Goal: Information Seeking & Learning: Learn about a topic

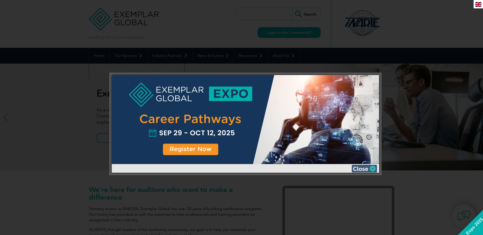
click at [367, 169] on img at bounding box center [364, 169] width 25 height 8
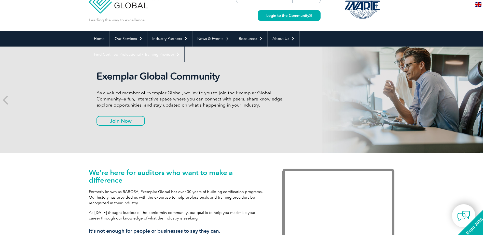
scroll to position [25, 0]
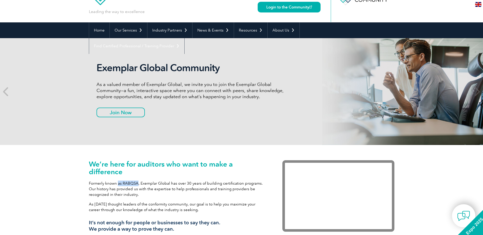
drag, startPoint x: 118, startPoint y: 183, endPoint x: 140, endPoint y: 183, distance: 21.6
click at [140, 183] on p "Formerly known as RABQSA, Exemplar Global has over 30 years of building certifi…" at bounding box center [178, 189] width 178 height 17
drag, startPoint x: 140, startPoint y: 183, endPoint x: 187, endPoint y: 183, distance: 47.6
click at [187, 183] on p "Formerly known as RABQSA, Exemplar Global has over 30 years of building certifi…" at bounding box center [178, 189] width 178 height 17
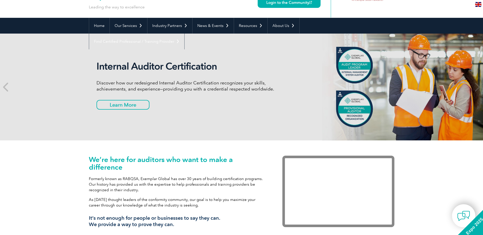
scroll to position [0, 0]
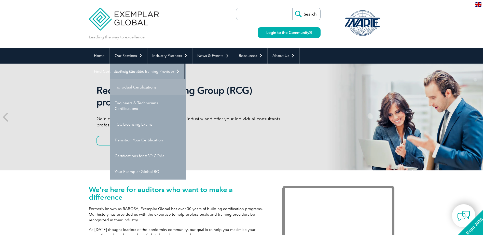
click at [156, 88] on link "Individual Certifications" at bounding box center [148, 87] width 76 height 16
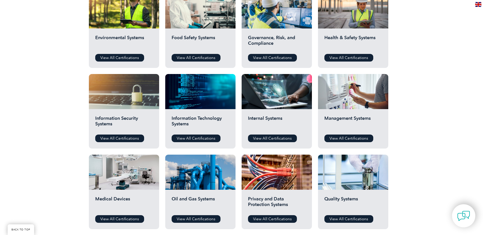
scroll to position [178, 0]
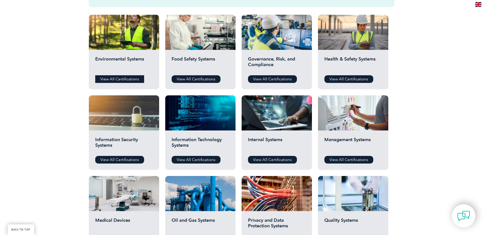
click at [132, 80] on link "View All Certifications" at bounding box center [119, 79] width 49 height 8
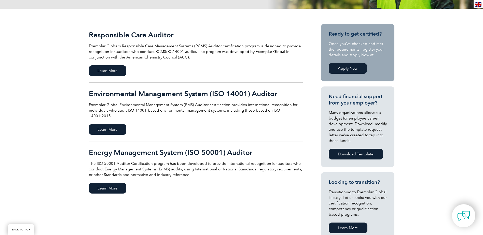
scroll to position [102, 0]
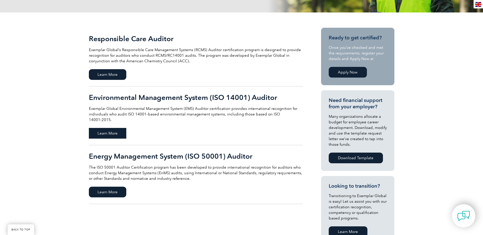
click at [121, 128] on span "Learn More" at bounding box center [107, 133] width 37 height 11
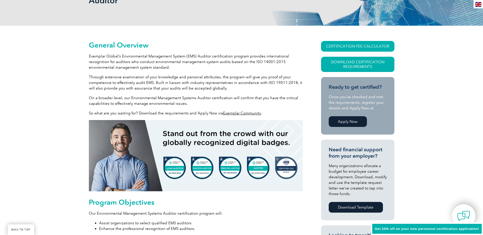
scroll to position [102, 0]
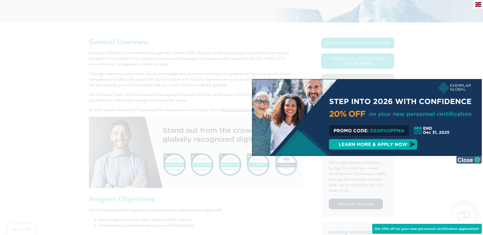
click at [472, 157] on img at bounding box center [468, 160] width 25 height 8
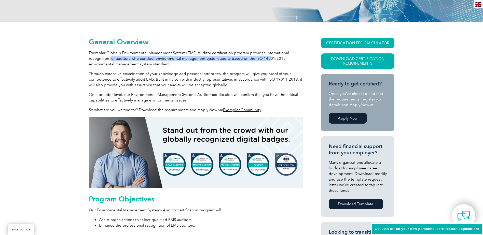
drag, startPoint x: 111, startPoint y: 58, endPoint x: 266, endPoint y: 59, distance: 155.0
click at [266, 59] on p "Exemplar Global’s Environmental Management System (EMS) Auditor certification p…" at bounding box center [196, 58] width 214 height 17
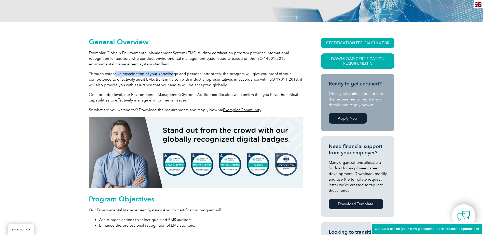
drag, startPoint x: 114, startPoint y: 74, endPoint x: 173, endPoint y: 74, distance: 58.5
click at [173, 74] on p "Through extensive examination of your knowledge and personal attributes, the pr…" at bounding box center [196, 79] width 214 height 17
drag, startPoint x: 173, startPoint y: 74, endPoint x: 152, endPoint y: 87, distance: 24.0
click at [152, 87] on p "Through extensive examination of your knowledge and personal attributes, the pr…" at bounding box center [196, 79] width 214 height 17
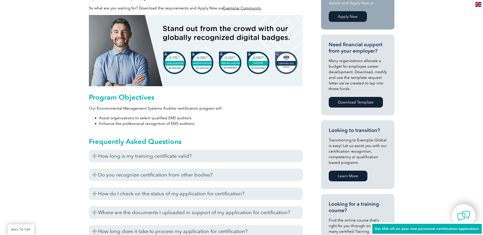
scroll to position [229, 0]
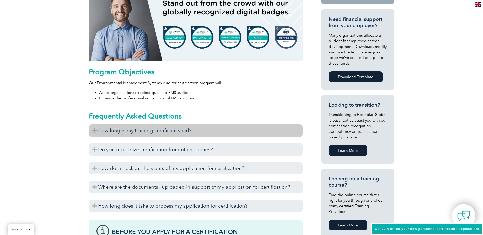
click at [95, 131] on h3 "How long is my training certificate valid?" at bounding box center [196, 130] width 214 height 12
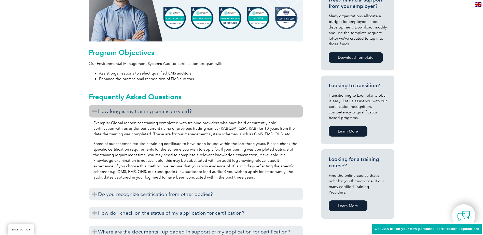
scroll to position [305, 0]
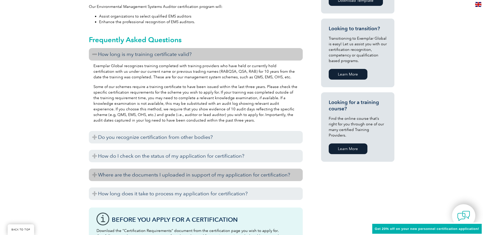
click at [92, 177] on h3 "Where are the documents I uploaded in support of my application for certificati…" at bounding box center [196, 175] width 214 height 12
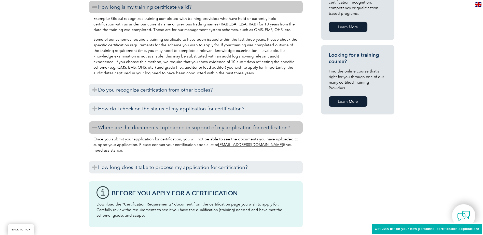
scroll to position [356, 0]
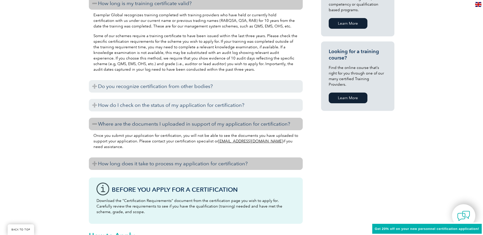
click at [104, 164] on h3 "How long does it take to process my application for certification?" at bounding box center [196, 164] width 214 height 12
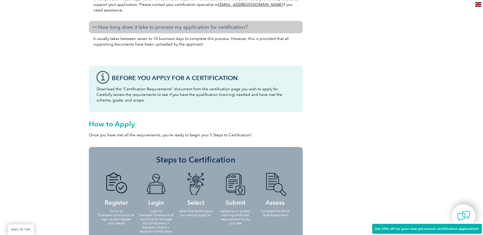
scroll to position [535, 0]
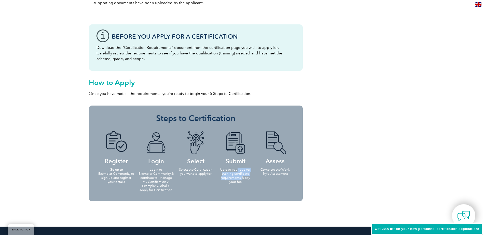
drag, startPoint x: 237, startPoint y: 171, endPoint x: 242, endPoint y: 177, distance: 7.7
click at [242, 177] on p "Upload your auditor training certificate requirements & pay your fee" at bounding box center [235, 176] width 37 height 16
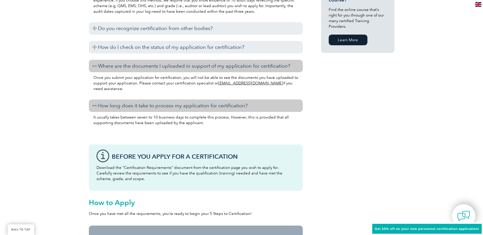
scroll to position [407, 0]
